Goal: Information Seeking & Learning: Learn about a topic

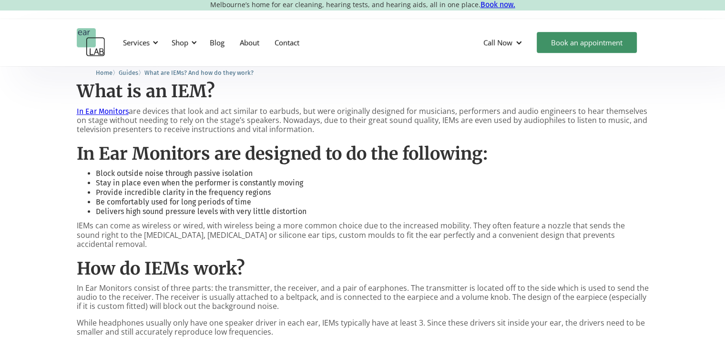
scroll to position [499, 0]
drag, startPoint x: 96, startPoint y: 182, endPoint x: 203, endPoint y: 174, distance: 107.0
click at [203, 174] on ul "Block outside noise through passive isolation Stay in place even when the perfo…" at bounding box center [363, 192] width 572 height 48
click at [203, 174] on li "Block outside noise through passive isolation" at bounding box center [372, 173] width 553 height 10
drag, startPoint x: 97, startPoint y: 190, endPoint x: 192, endPoint y: 190, distance: 94.4
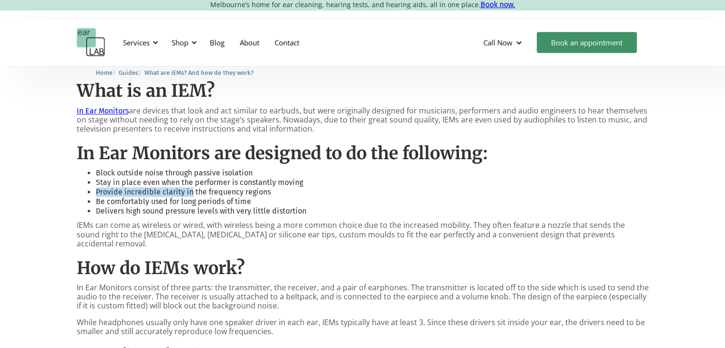
click at [192, 190] on li "Provide incredible clarity in the frequency regions" at bounding box center [372, 192] width 553 height 10
drag, startPoint x: 223, startPoint y: 191, endPoint x: 261, endPoint y: 191, distance: 38.1
click at [261, 191] on li "Provide incredible clarity in the frequency regions" at bounding box center [372, 192] width 553 height 10
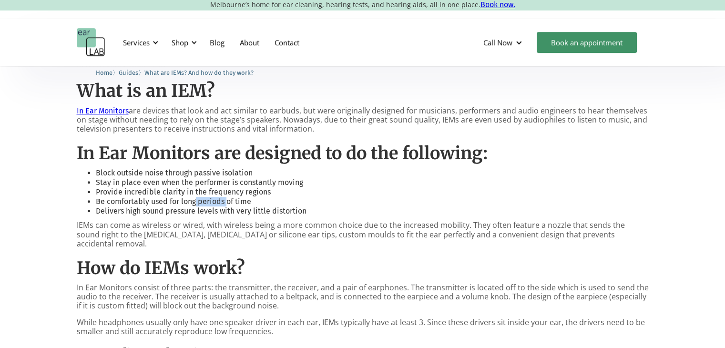
drag, startPoint x: 196, startPoint y: 200, endPoint x: 231, endPoint y: 202, distance: 34.8
click at [231, 202] on li "Be comfortably used for long periods of time" at bounding box center [372, 202] width 553 height 10
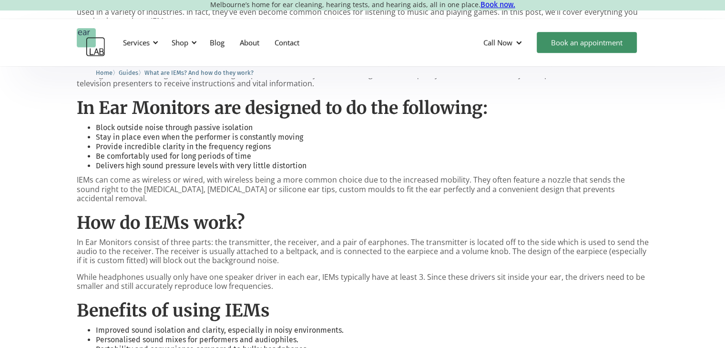
scroll to position [564, 0]
